Goal: Task Accomplishment & Management: Use online tool/utility

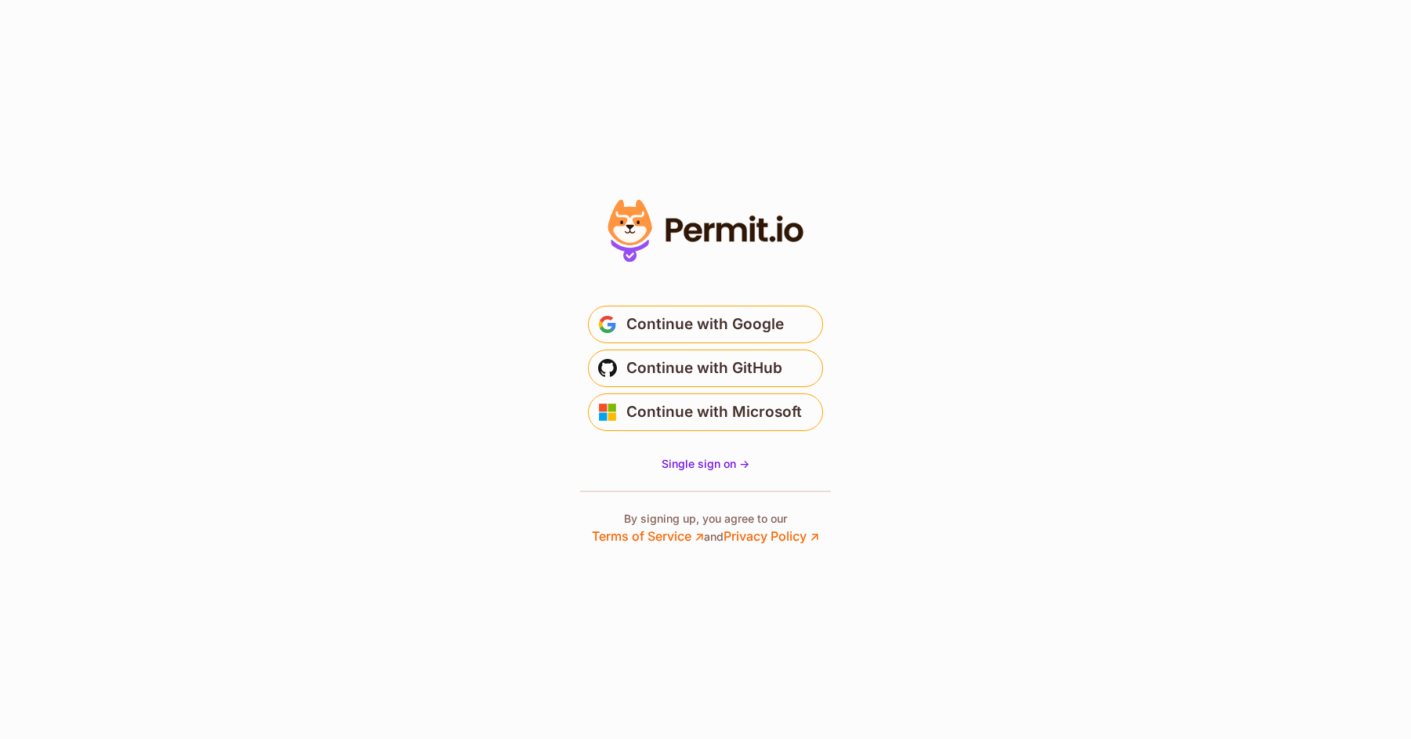
click at [790, 362] on button "Continue with GitHub" at bounding box center [705, 369] width 235 height 38
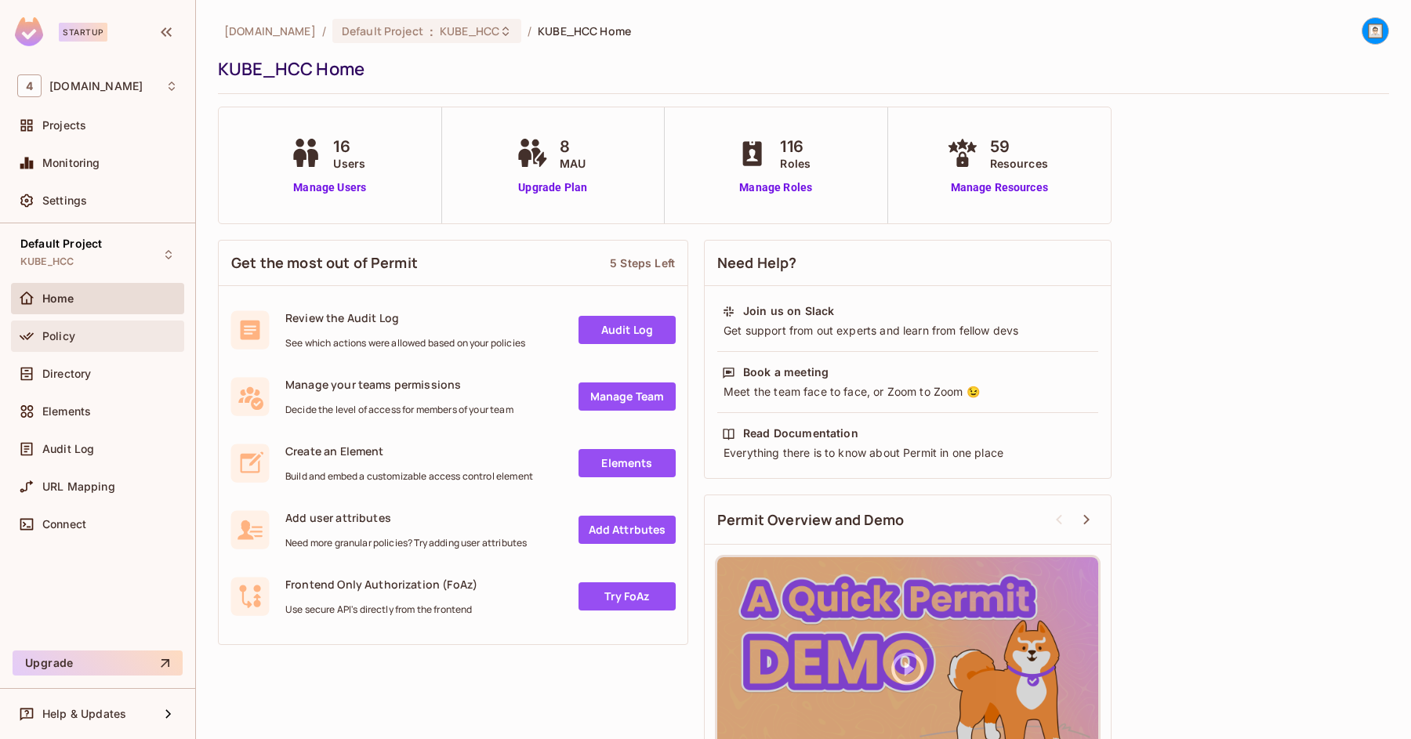
click at [95, 348] on div "Policy" at bounding box center [97, 336] width 173 height 31
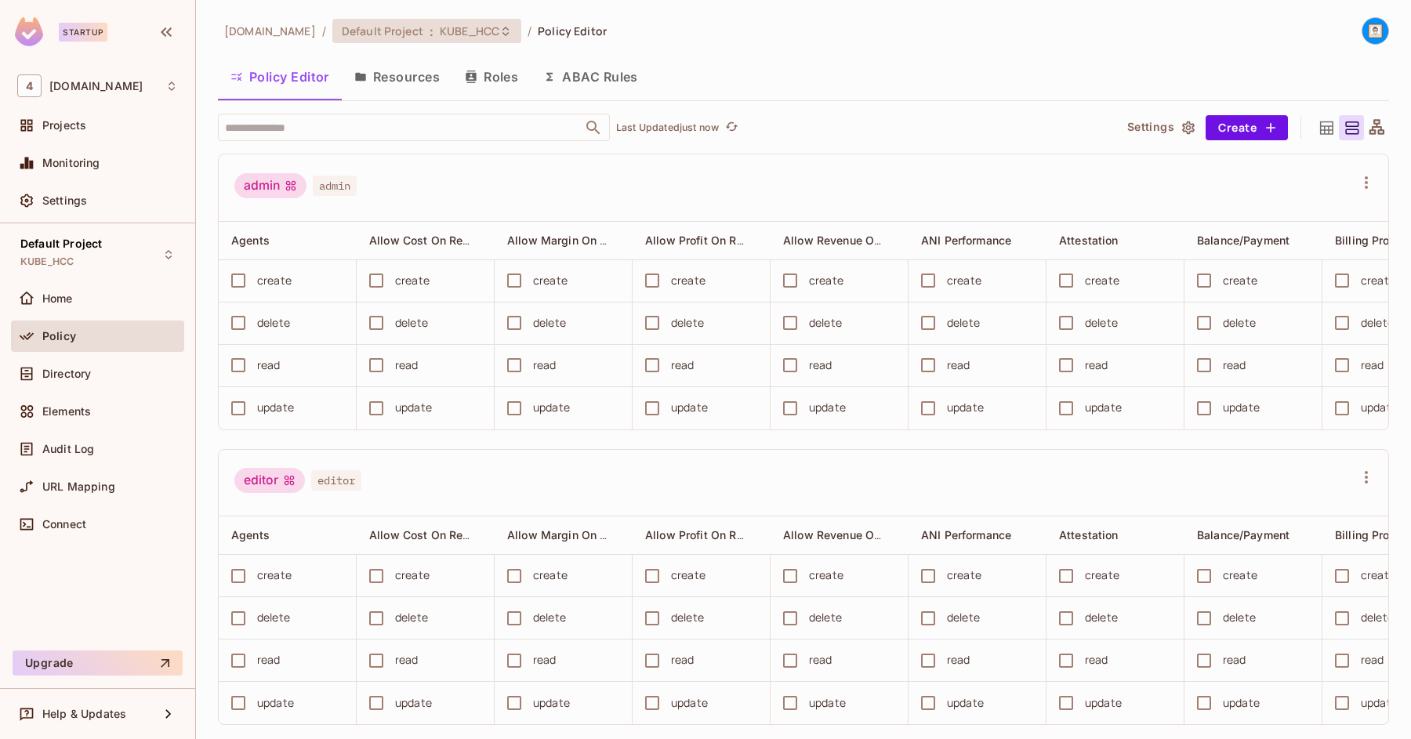
click at [457, 30] on span "KUBE_HCC" at bounding box center [470, 31] width 60 height 15
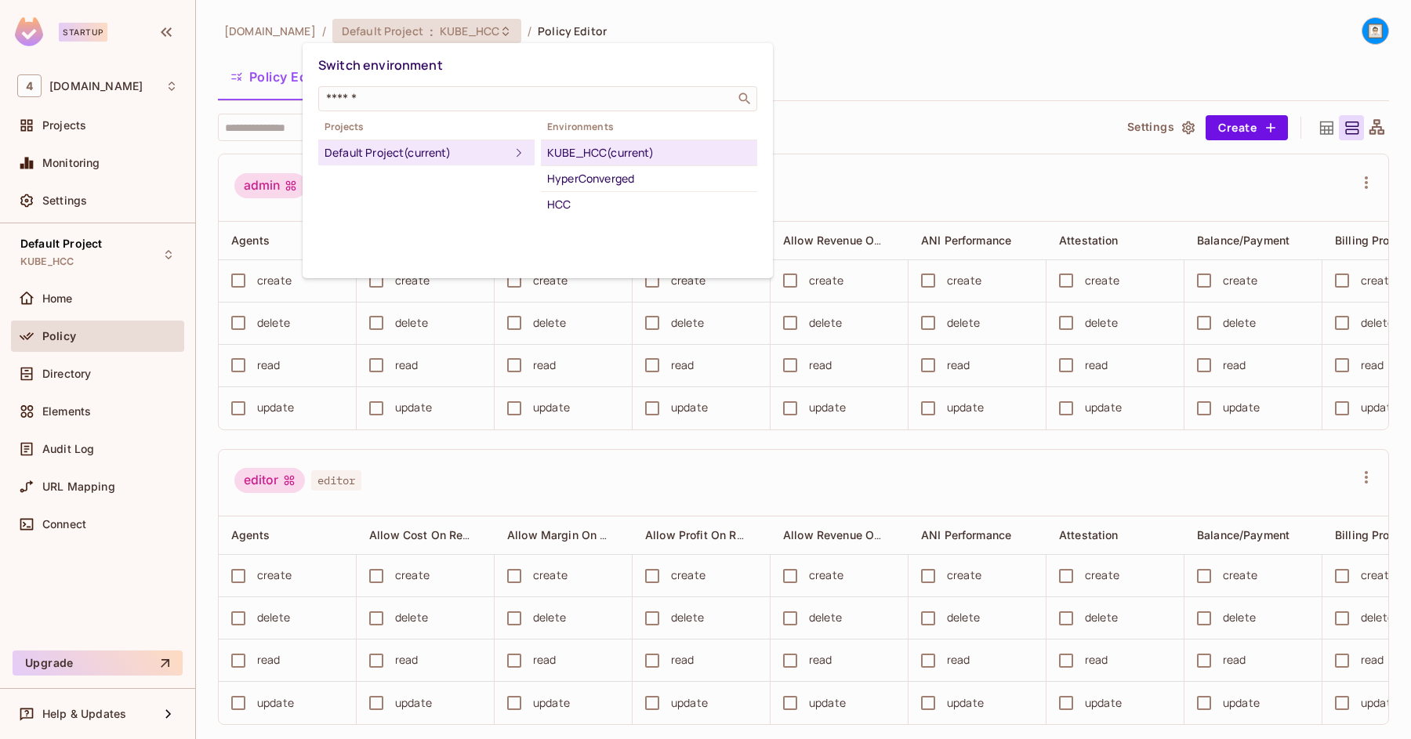
click at [579, 146] on div "KUBE_HCC (current)" at bounding box center [649, 152] width 204 height 19
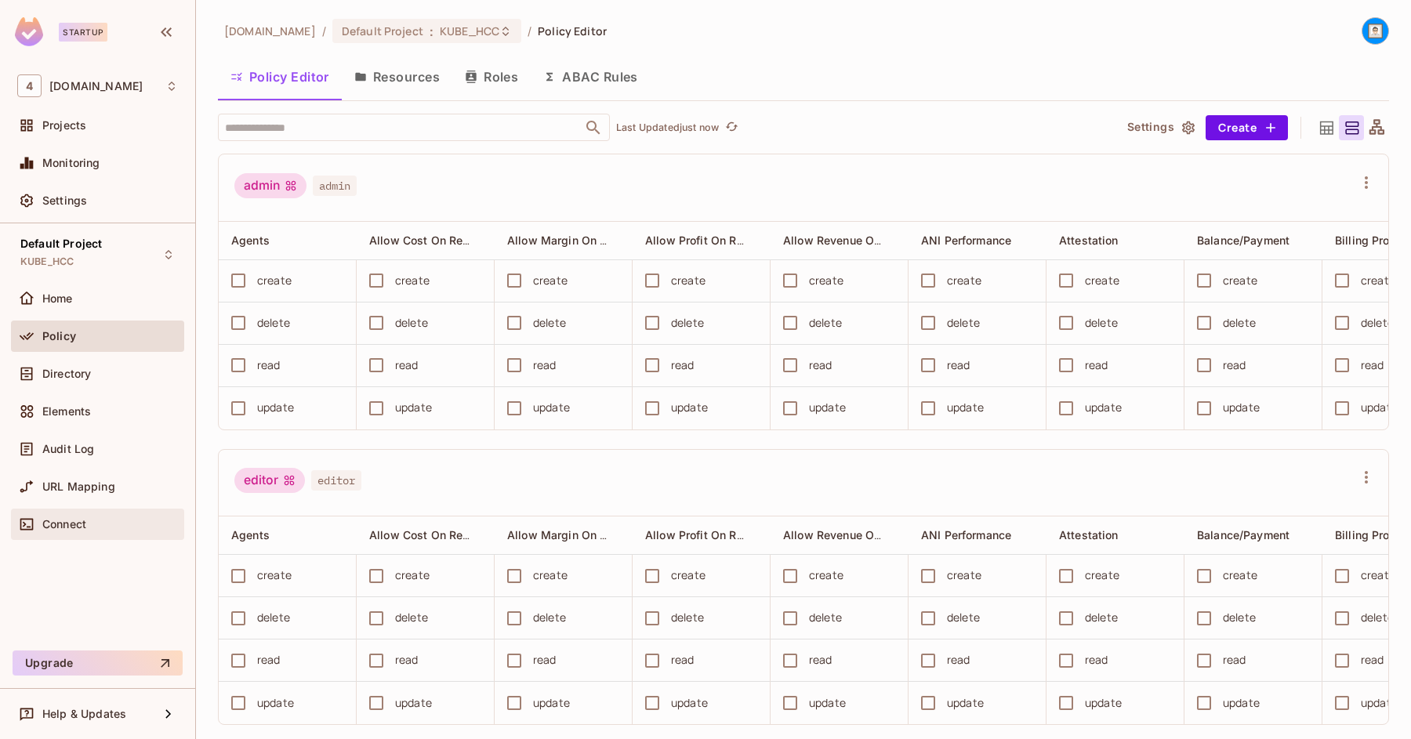
click at [103, 521] on div "Connect" at bounding box center [110, 524] width 136 height 13
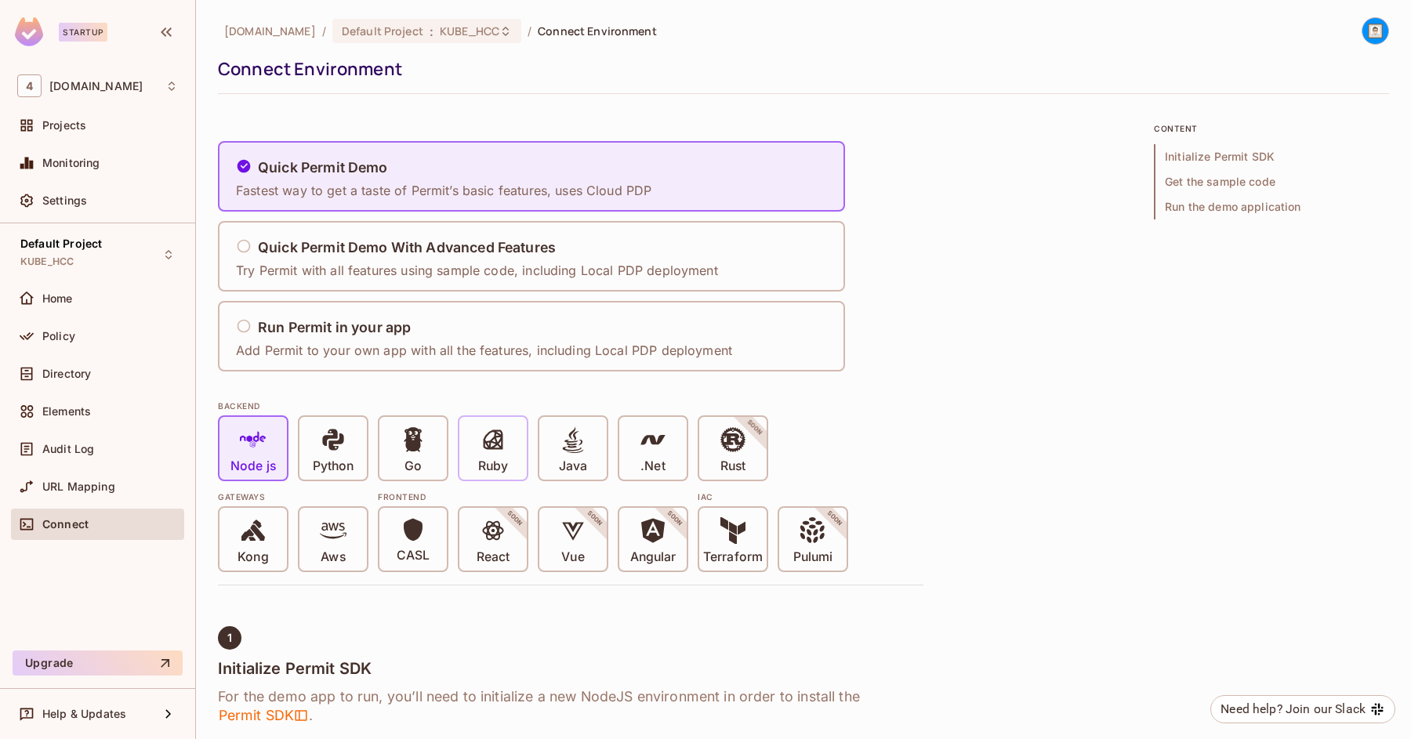
click at [484, 448] on icon at bounding box center [493, 439] width 27 height 27
click at [494, 457] on span at bounding box center [493, 442] width 27 height 32
click at [253, 330] on div "Run Permit in your app" at bounding box center [484, 328] width 496 height 20
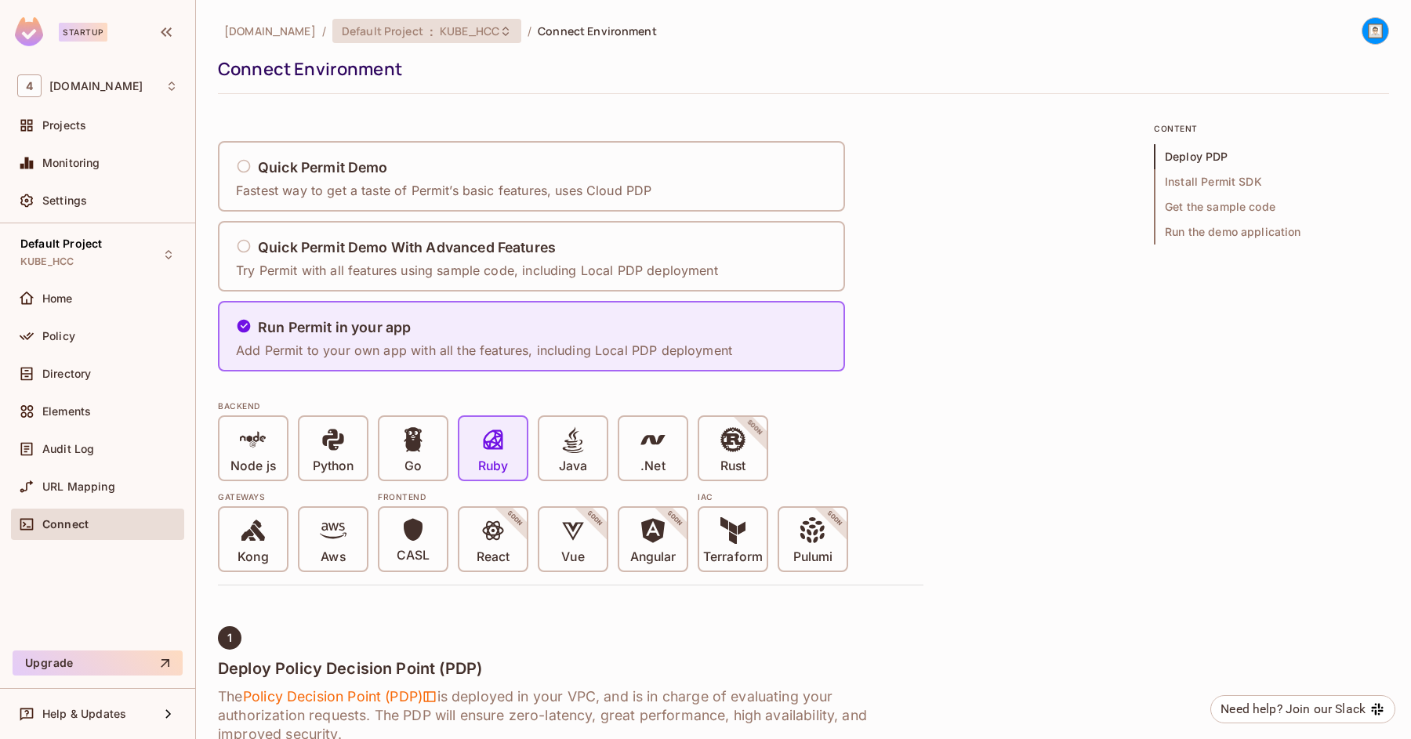
click at [499, 37] on icon at bounding box center [505, 31] width 13 height 13
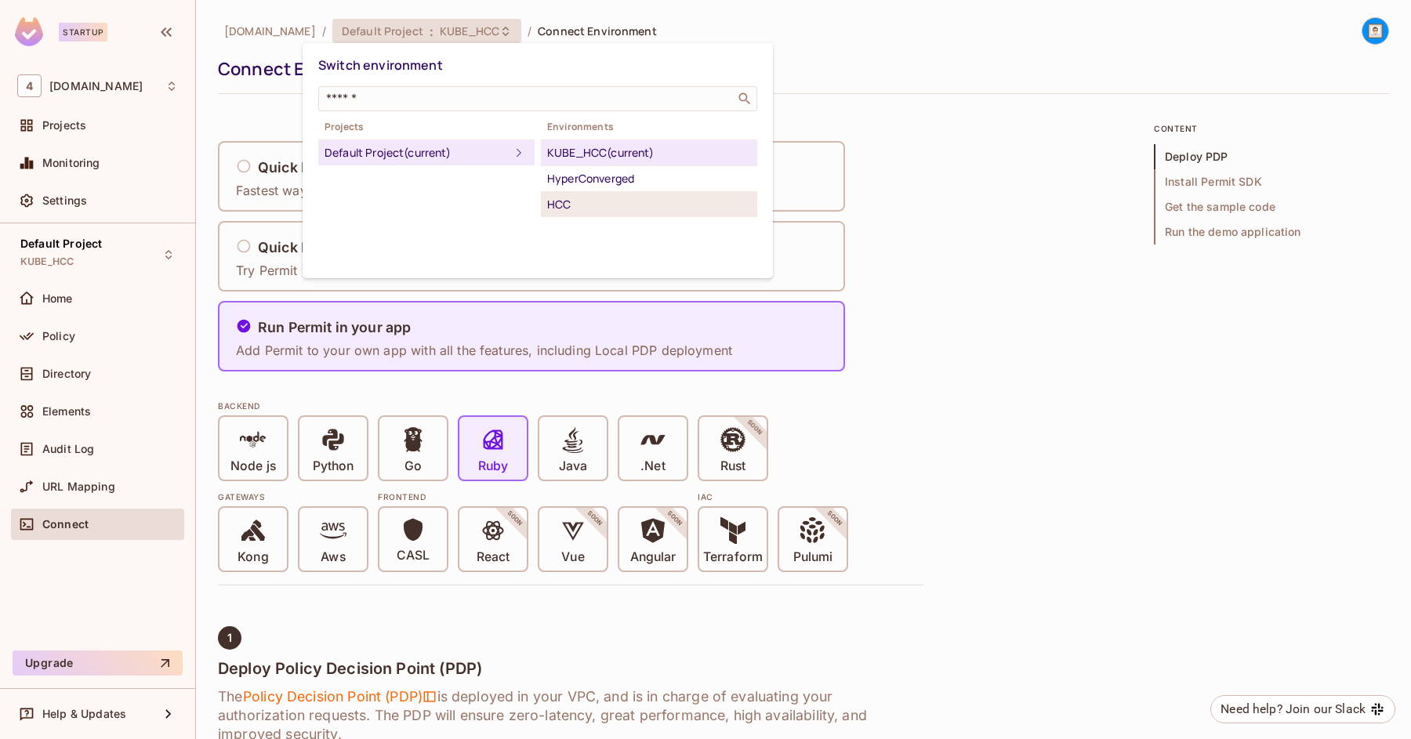
click at [589, 204] on div "HCC" at bounding box center [649, 204] width 204 height 19
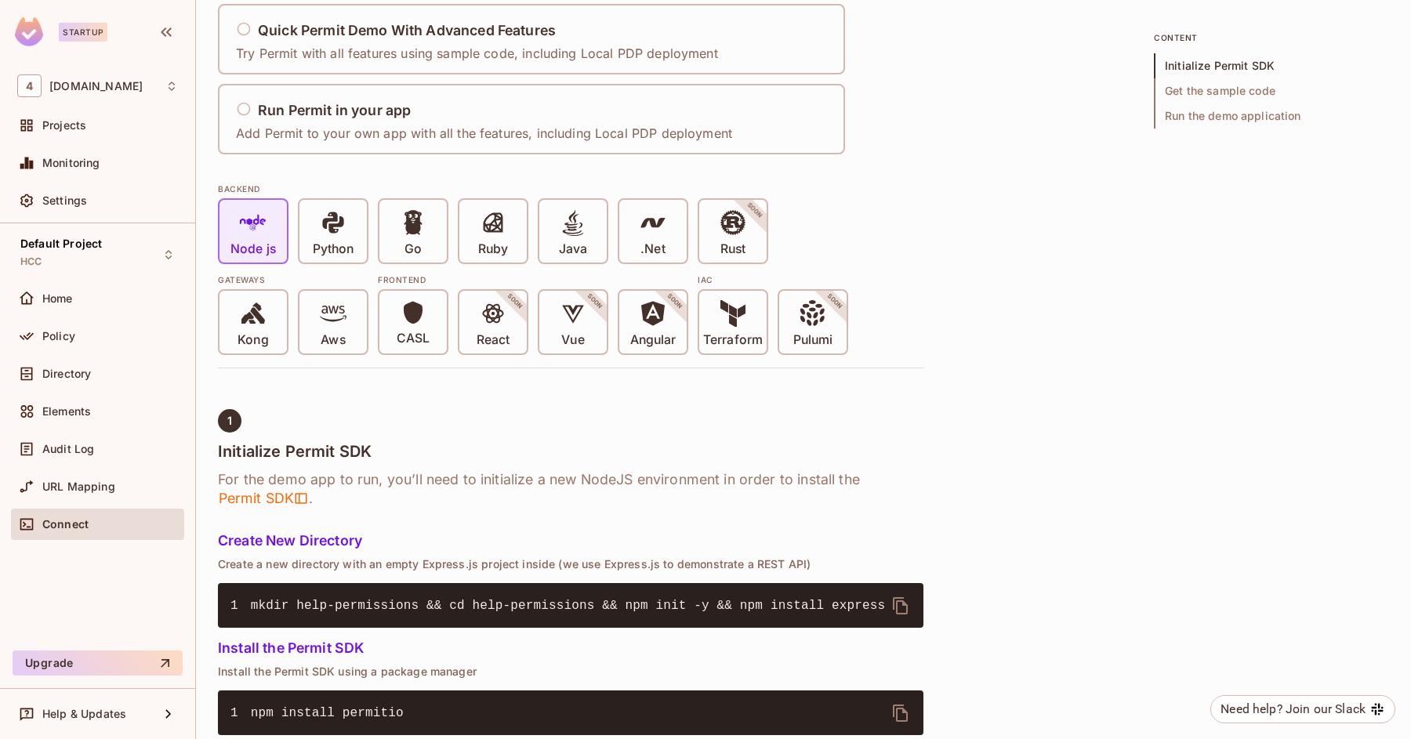
scroll to position [205, 0]
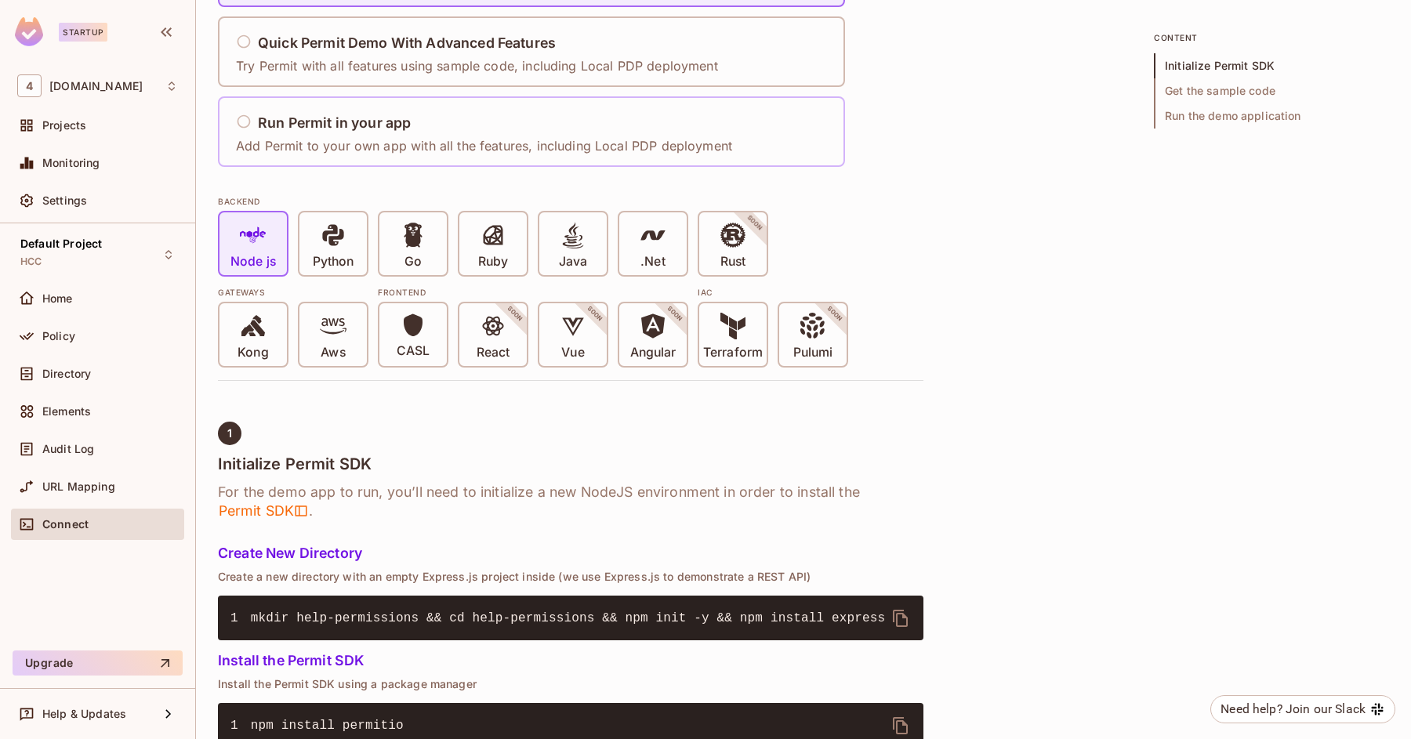
click at [270, 111] on div "Run Permit in your app Add Permit to your own app with all the features, includ…" at bounding box center [484, 132] width 496 height 46
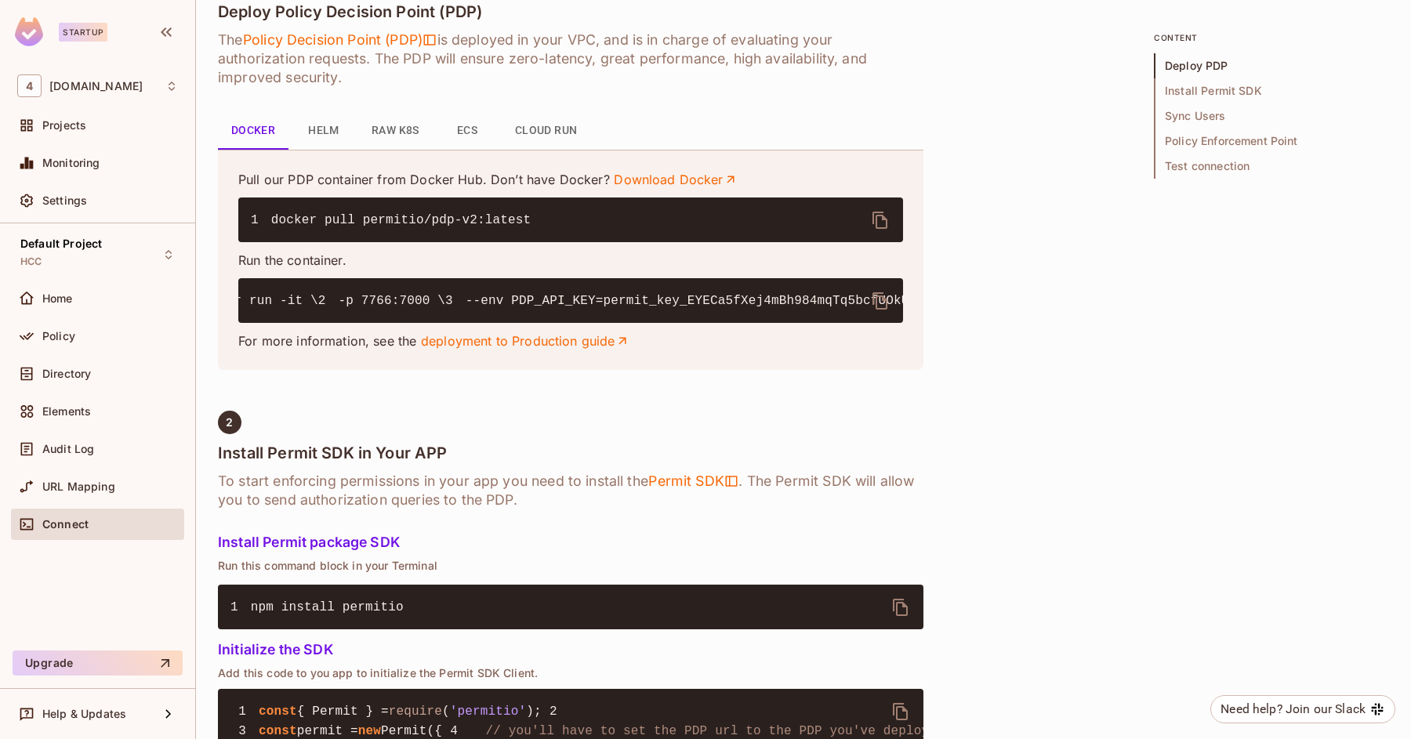
scroll to position [0, 0]
